Goal: Transaction & Acquisition: Purchase product/service

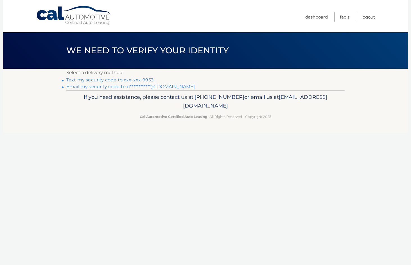
click at [110, 79] on link "Text my security code to xxx-xxx-9953" at bounding box center [109, 79] width 87 height 5
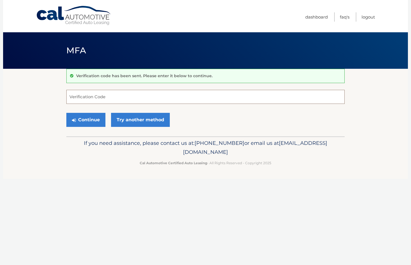
click at [100, 96] on input "Verification Code" at bounding box center [205, 97] width 278 height 14
type input "222287"
click at [88, 121] on button "Continue" at bounding box center [85, 120] width 39 height 14
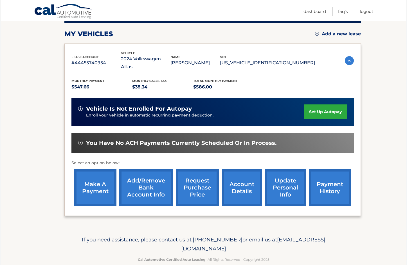
scroll to position [75, 0]
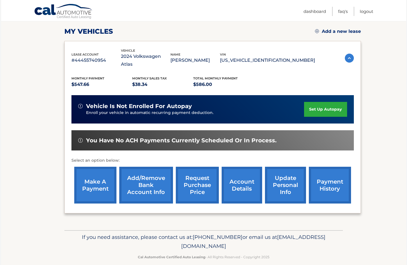
click at [94, 184] on link "make a payment" at bounding box center [95, 185] width 42 height 37
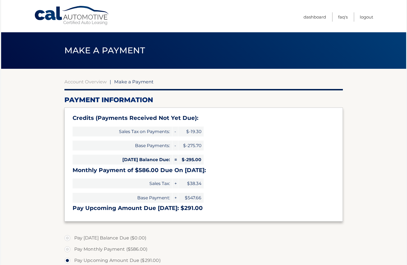
select select "ZDdhODQzYzEtMjdkMi00MmRmLThiMzAtOGU1YTY2MmVmMDJi"
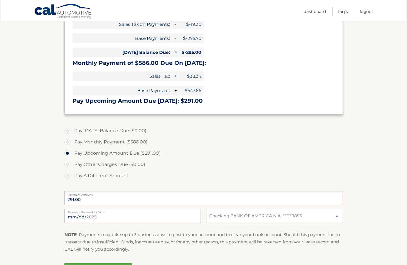
scroll to position [109, 0]
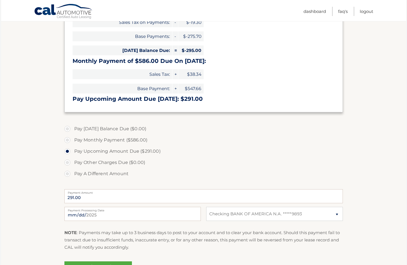
click at [389, 155] on section "Account Overview | Make a Payment Payment Information Credits (Payments Receive…" at bounding box center [203, 124] width 405 height 328
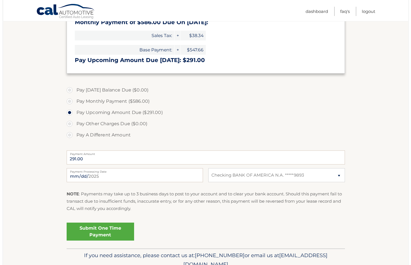
scroll to position [161, 0]
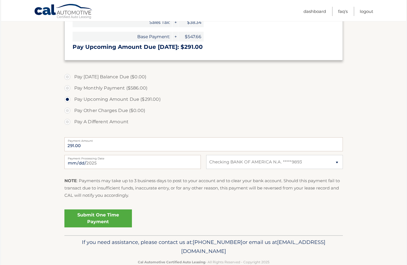
click at [89, 220] on link "Submit One Time Payment" at bounding box center [97, 219] width 67 height 18
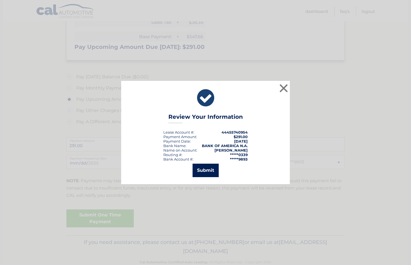
click at [208, 168] on button "Submit" at bounding box center [206, 170] width 26 height 13
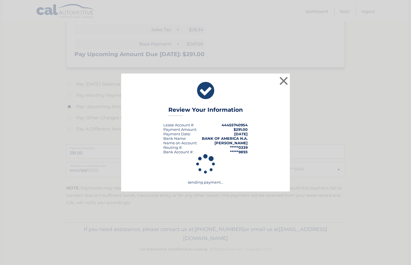
scroll to position [154, 0]
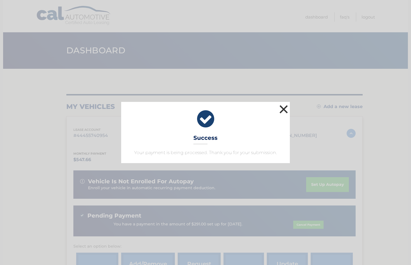
click at [284, 109] on button "×" at bounding box center [283, 109] width 11 height 11
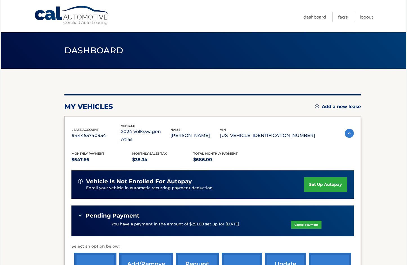
click at [284, 109] on div "my vehicles Add a new lease" at bounding box center [212, 107] width 296 height 8
